Goal: Task Accomplishment & Management: Manage account settings

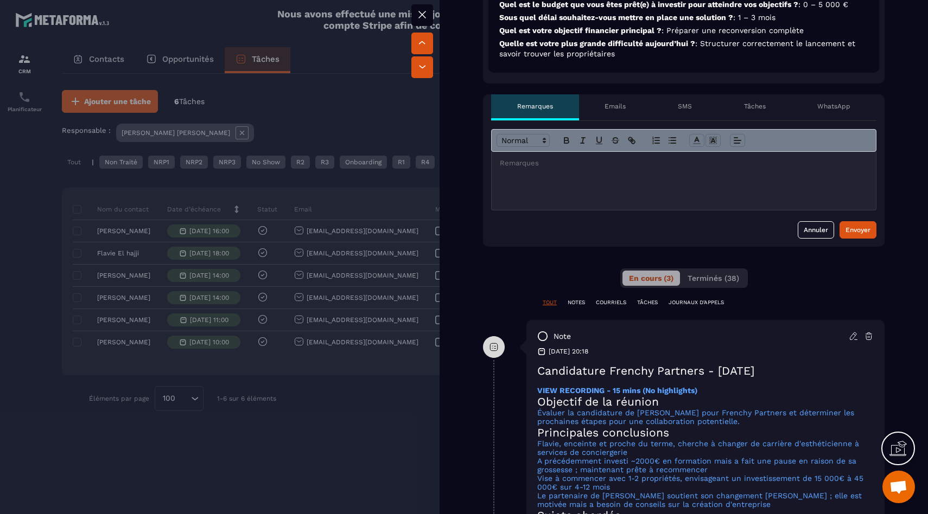
scroll to position [512, 0]
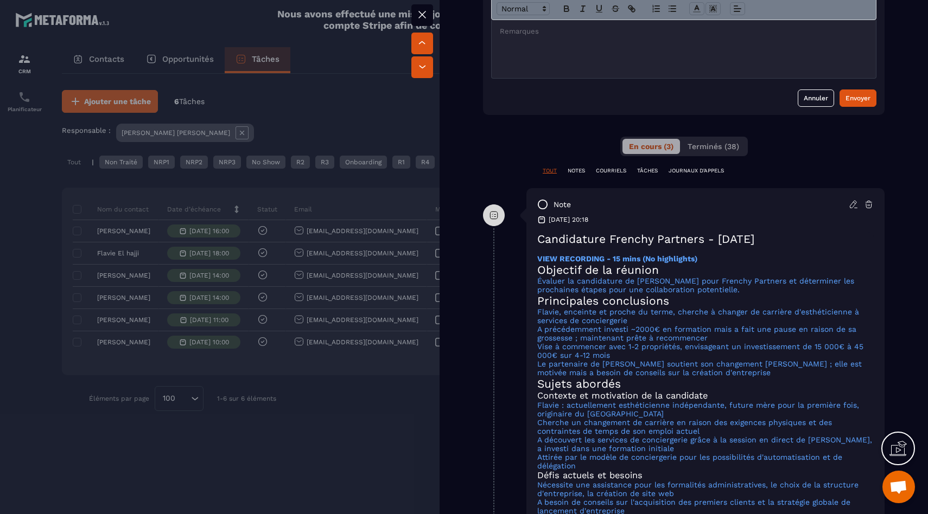
click at [373, 444] on div at bounding box center [464, 257] width 928 height 514
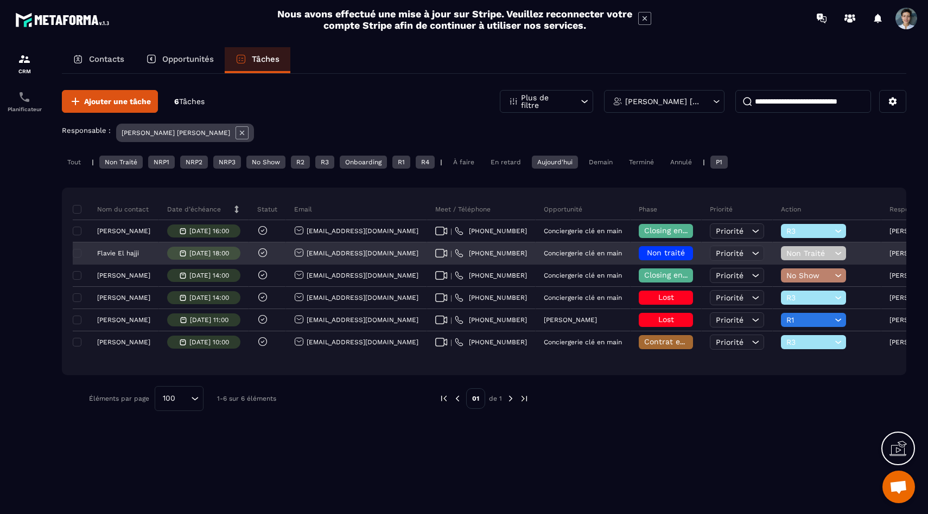
click at [651, 255] on span "Non traité" at bounding box center [666, 253] width 38 height 9
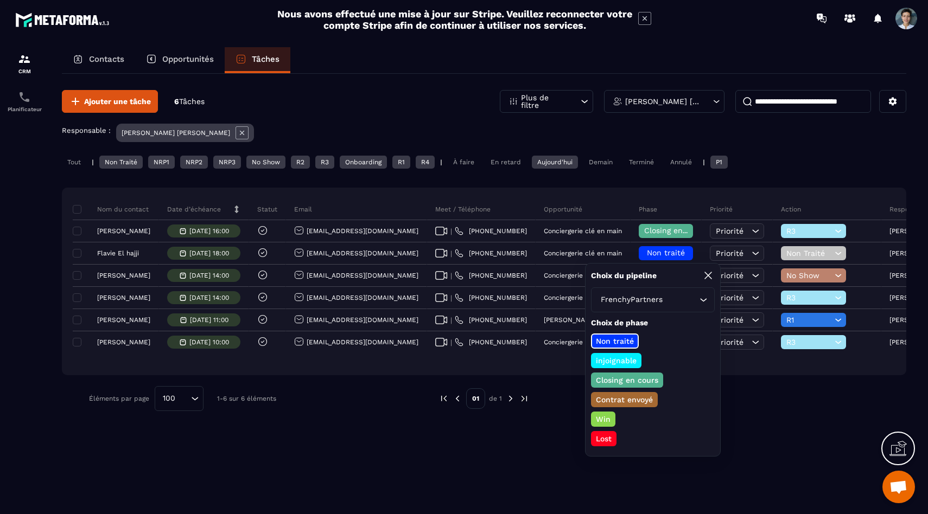
click at [639, 382] on p "Closing en cours" at bounding box center [627, 380] width 66 height 11
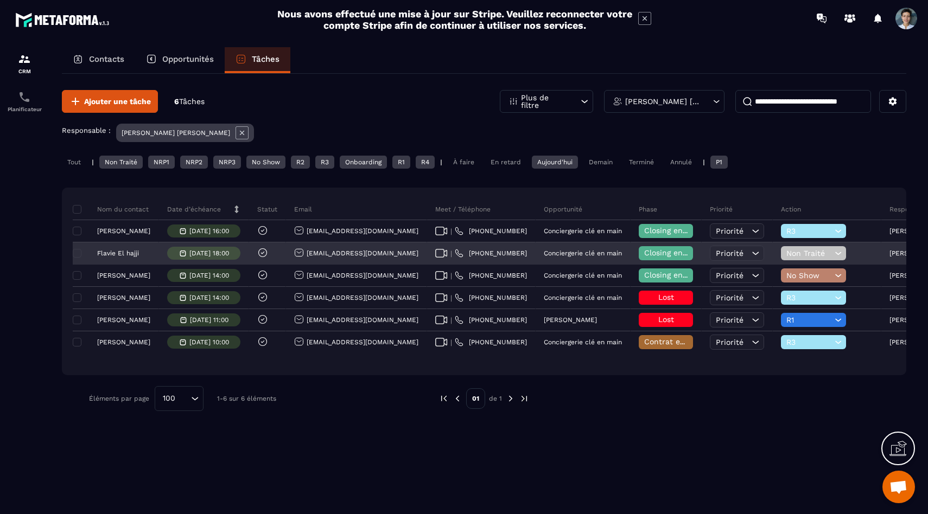
click at [806, 256] on span "Non Traité" at bounding box center [809, 253] width 46 height 9
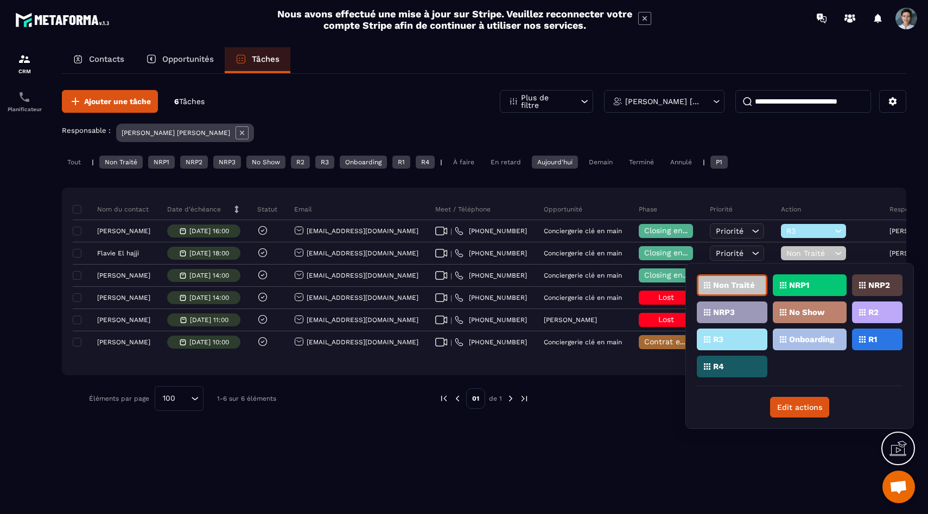
click at [882, 309] on div "R2" at bounding box center [877, 313] width 50 height 22
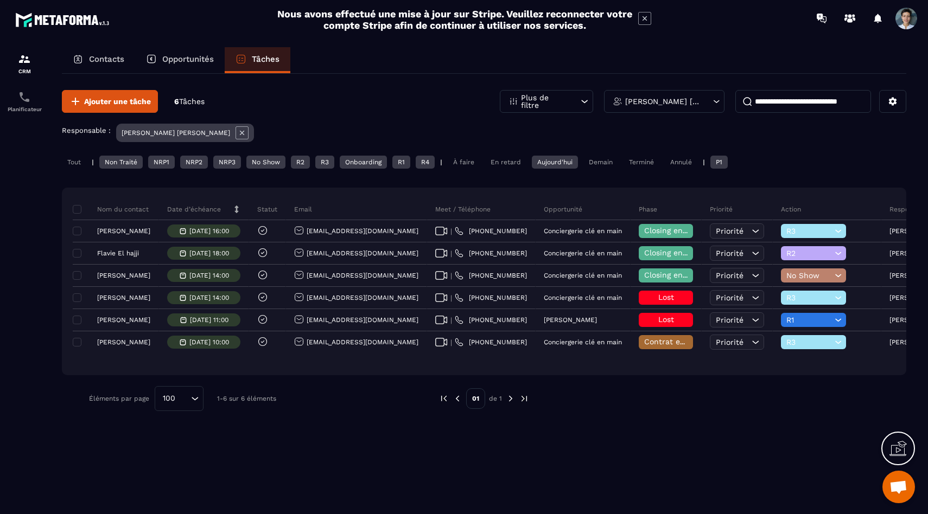
click at [689, 415] on div "Ajouter une tâche 6 Tâches Plus de filtre [PERSON_NAME] [PERSON_NAME] Responsab…" at bounding box center [484, 251] width 844 height 354
click at [80, 160] on div "Tout" at bounding box center [74, 162] width 24 height 13
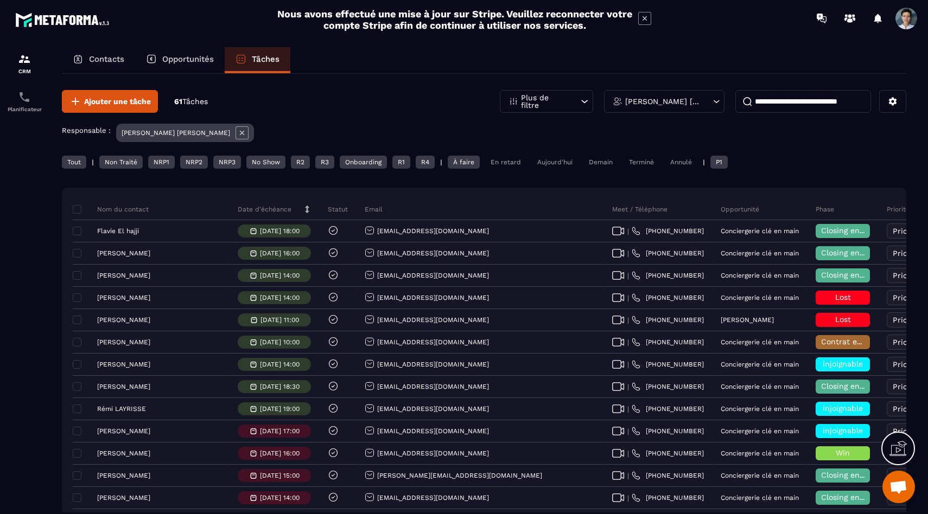
click at [612, 213] on p "Meet / Téléphone" at bounding box center [639, 209] width 55 height 9
click at [365, 211] on p "Email" at bounding box center [374, 209] width 18 height 9
click at [135, 163] on div "Non Traité" at bounding box center [120, 162] width 43 height 13
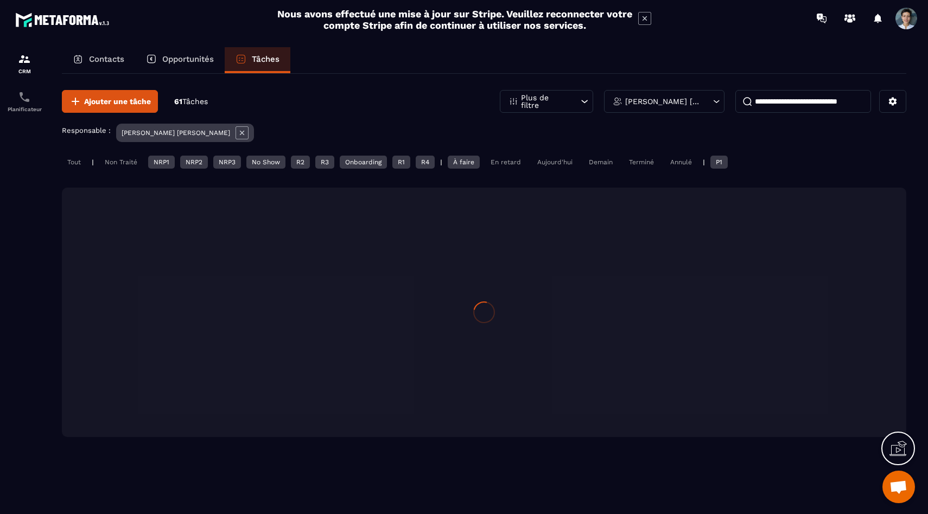
click at [159, 163] on div "NRP1" at bounding box center [161, 162] width 27 height 13
click at [194, 164] on div "NRP2" at bounding box center [194, 162] width 28 height 13
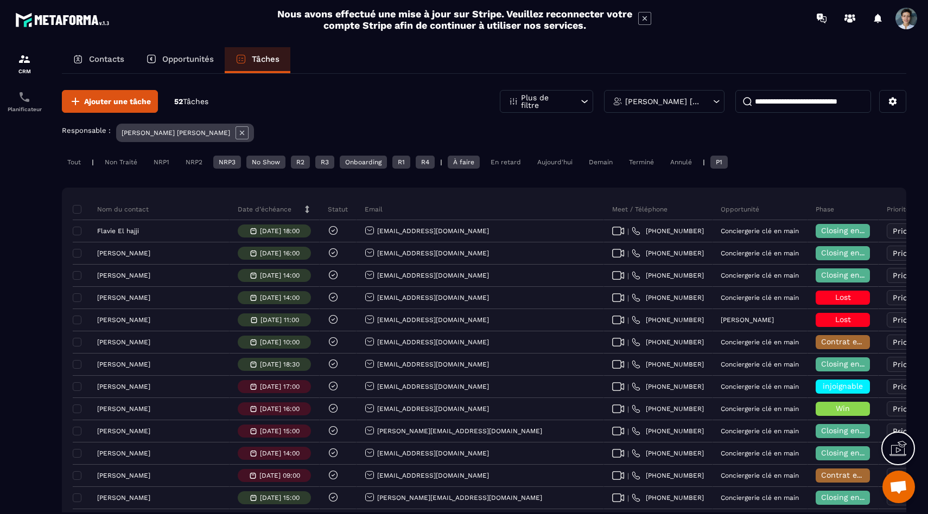
click at [244, 161] on div "Tout | Non Traité NRP1 NRP2 NRP3 No Show R2 R3 Onboarding R1 R4 | À faire En re…" at bounding box center [484, 164] width 844 height 16
drag, startPoint x: 230, startPoint y: 161, endPoint x: 256, endPoint y: 161, distance: 26.1
click at [230, 161] on div "NRP3" at bounding box center [227, 162] width 28 height 13
click at [313, 164] on div "Tout | Non Traité NRP1 NRP2 NRP3 No Show R2 R3 Onboarding R1 R4 | À faire En re…" at bounding box center [484, 164] width 844 height 16
click at [329, 164] on div "R3" at bounding box center [324, 162] width 19 height 13
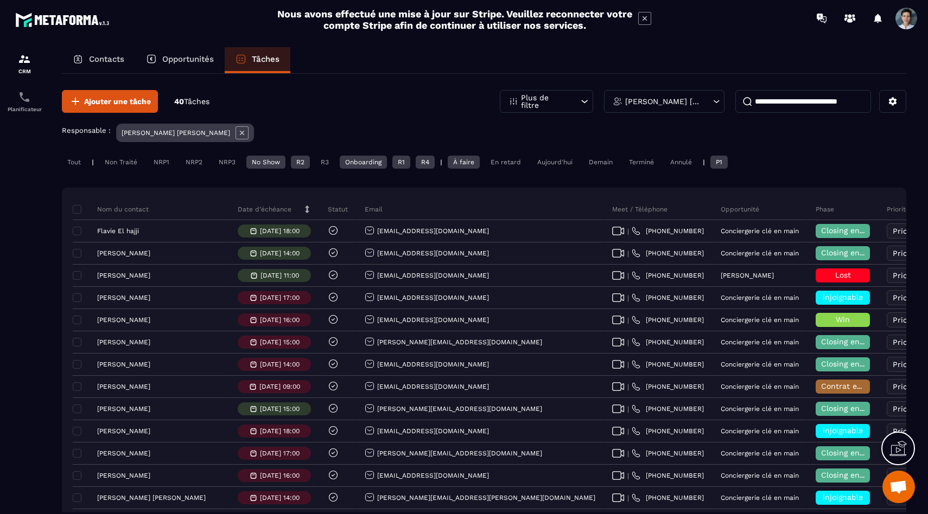
click at [303, 164] on div "R2" at bounding box center [300, 162] width 19 height 13
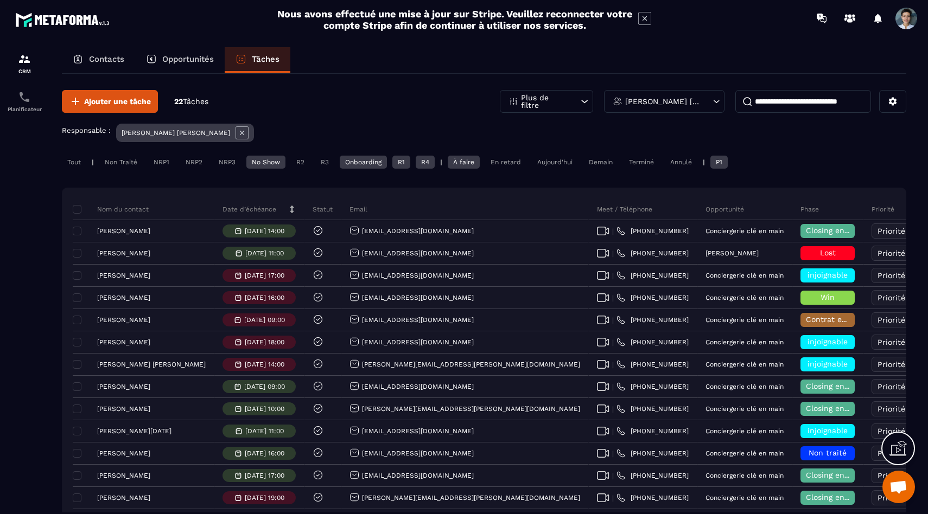
click at [358, 166] on div "Onboarding" at bounding box center [363, 162] width 47 height 13
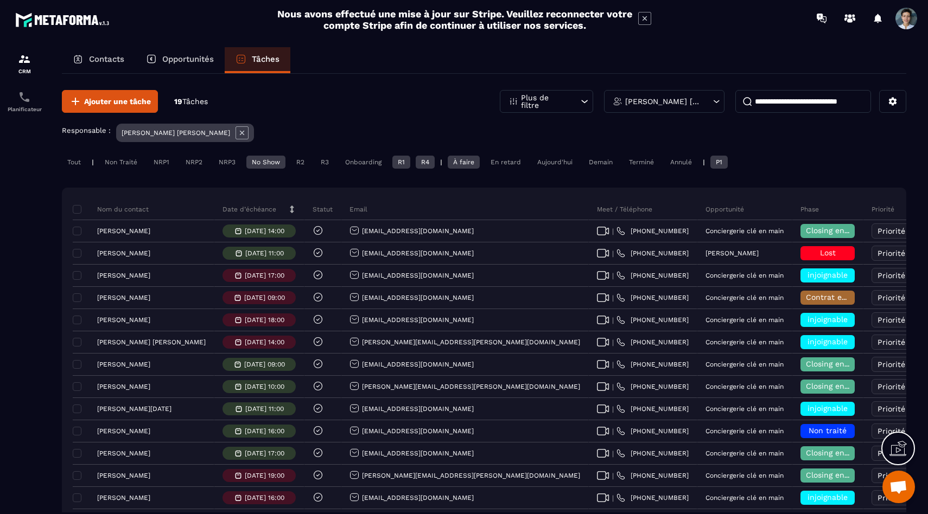
click at [399, 168] on div "R1" at bounding box center [401, 162] width 18 height 13
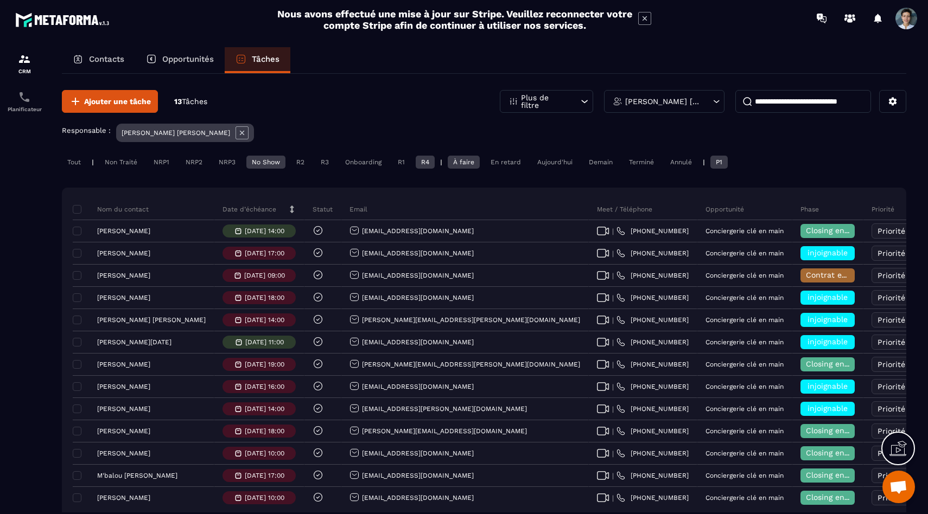
click at [424, 168] on div "R4" at bounding box center [425, 162] width 19 height 13
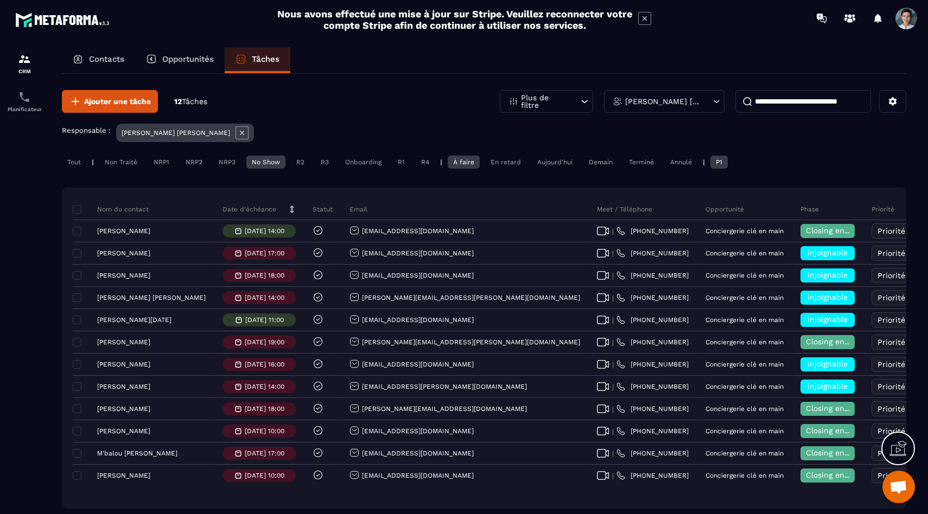
click at [264, 164] on div "No Show" at bounding box center [265, 162] width 39 height 13
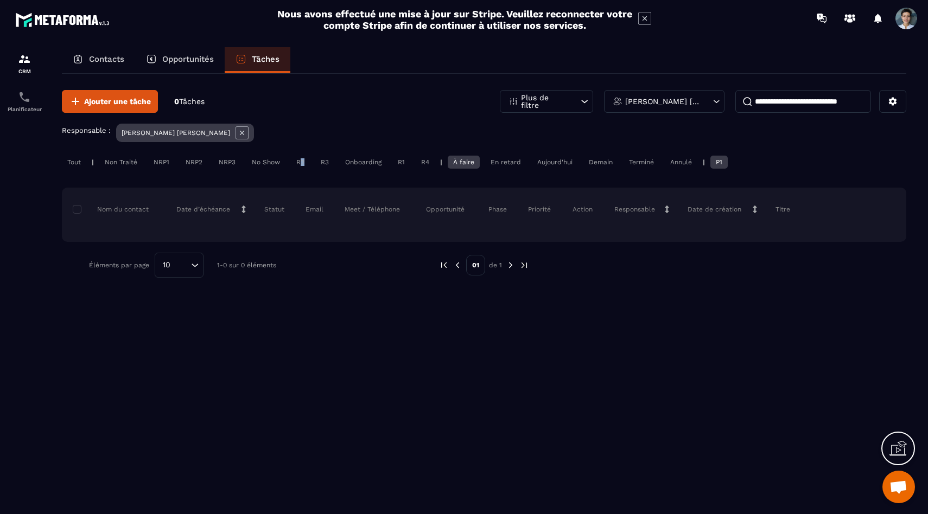
click at [301, 166] on div "R2" at bounding box center [300, 162] width 19 height 13
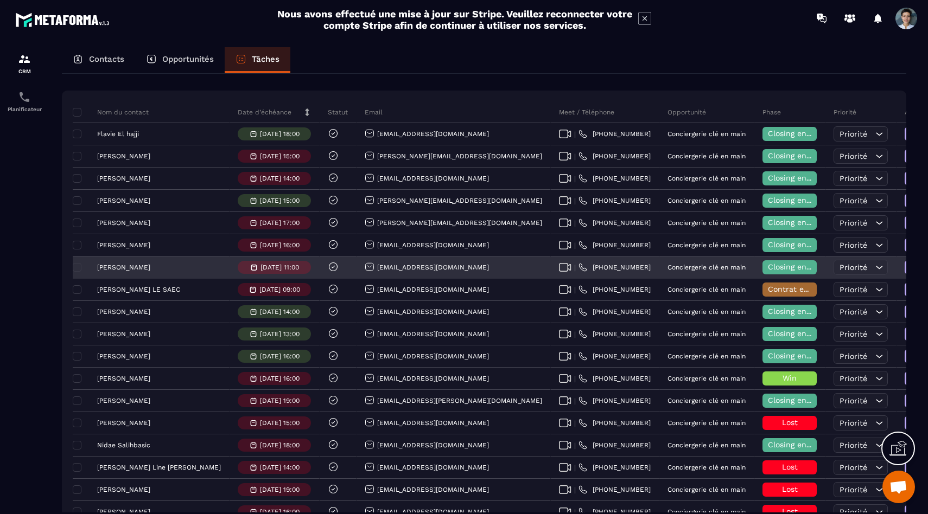
scroll to position [182, 0]
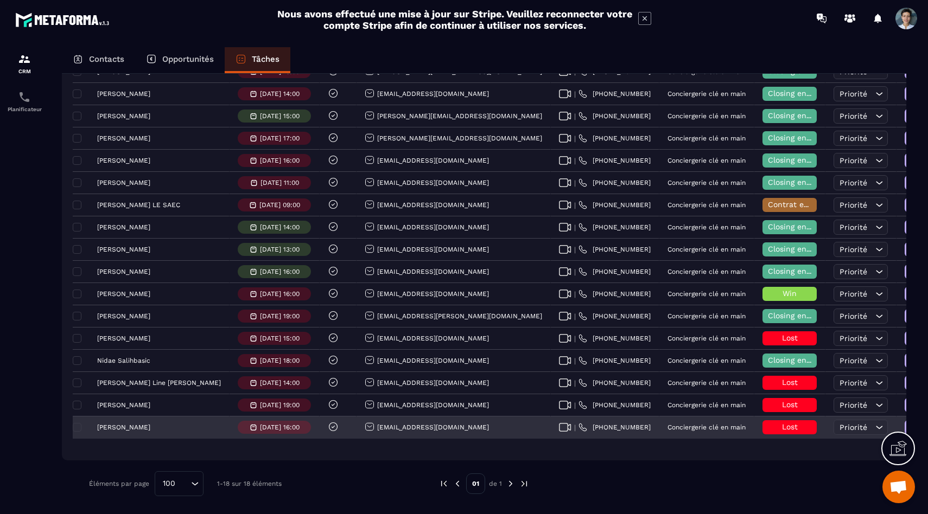
click at [910, 425] on span "R2" at bounding box center [933, 427] width 46 height 9
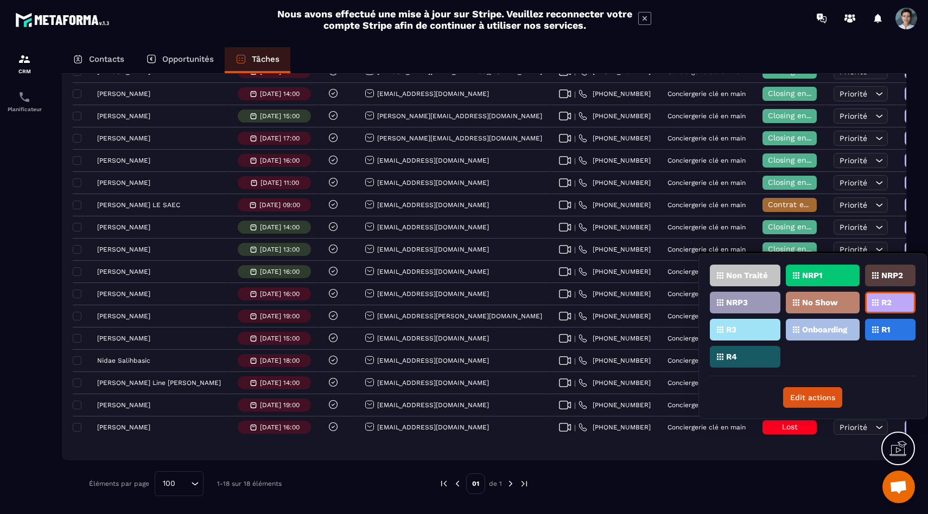
click at [835, 363] on div "Non Traité NRP1 NRP2 NRP3 No Show R2 R3 Onboarding R1 R4" at bounding box center [813, 321] width 206 height 112
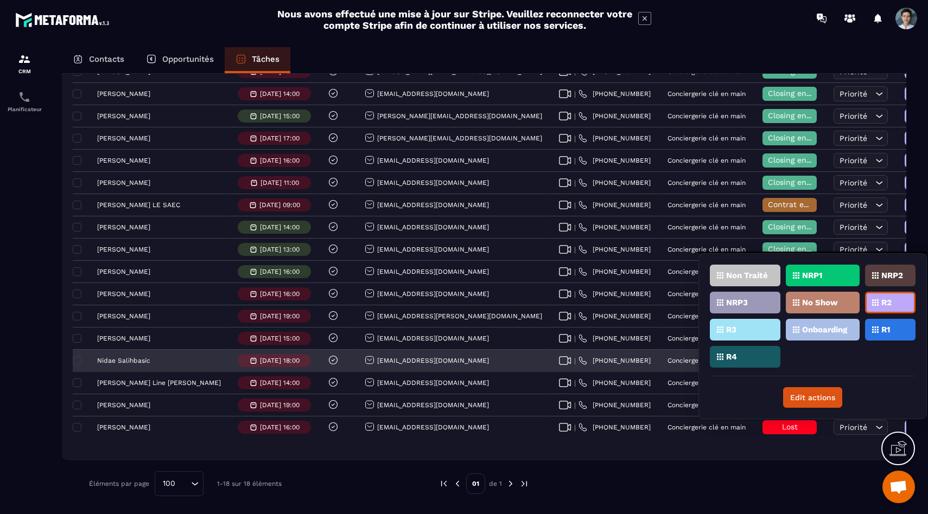
click at [754, 366] on div "Closing en cours" at bounding box center [789, 362] width 71 height 22
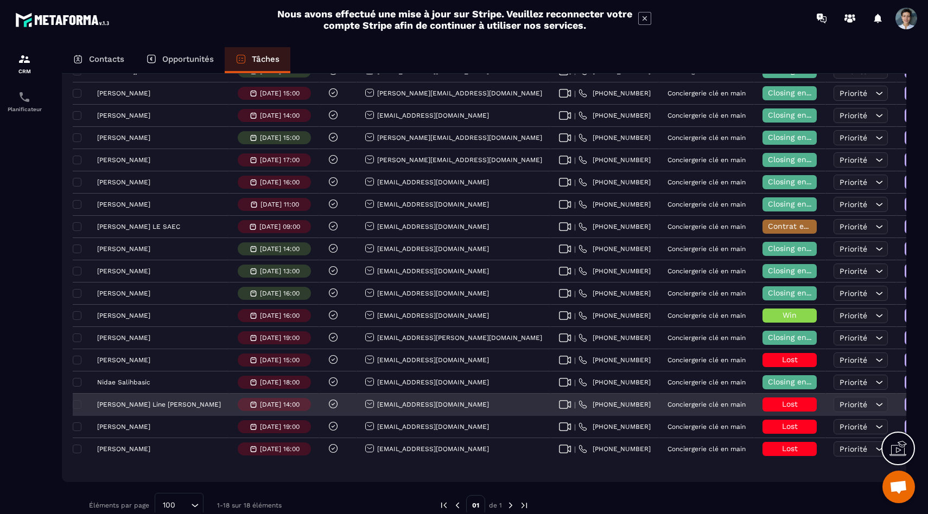
scroll to position [0, 0]
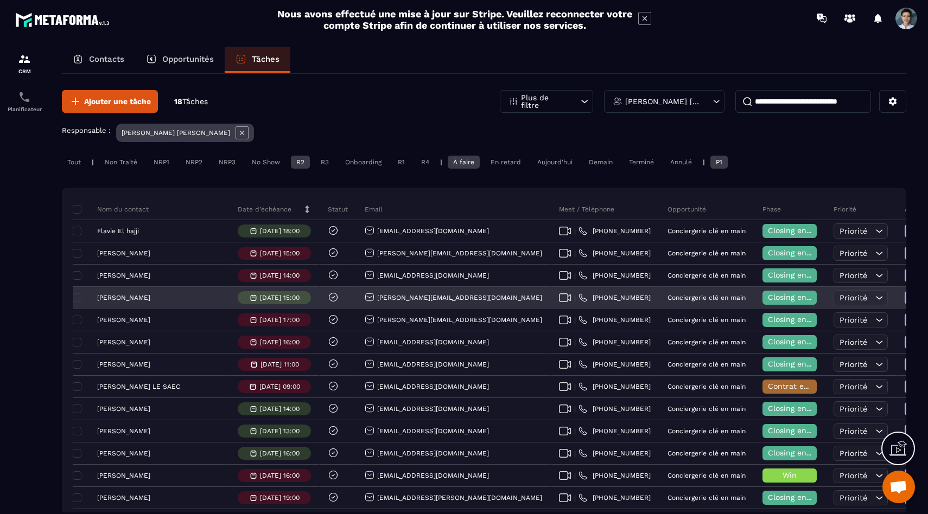
click at [110, 297] on p "[PERSON_NAME]" at bounding box center [123, 298] width 53 height 8
